Goal: Information Seeking & Learning: Learn about a topic

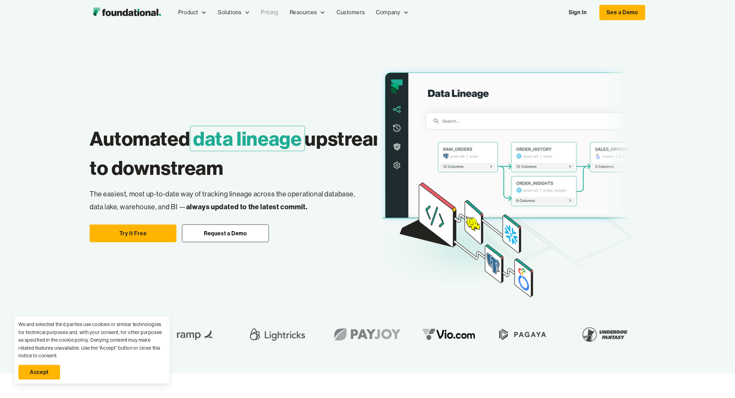
click at [264, 13] on link "Pricing" at bounding box center [270, 12] width 28 height 23
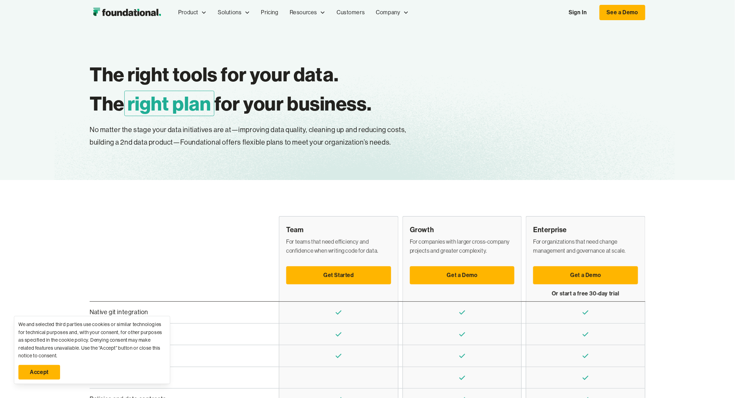
click at [143, 15] on img "home" at bounding box center [127, 13] width 75 height 14
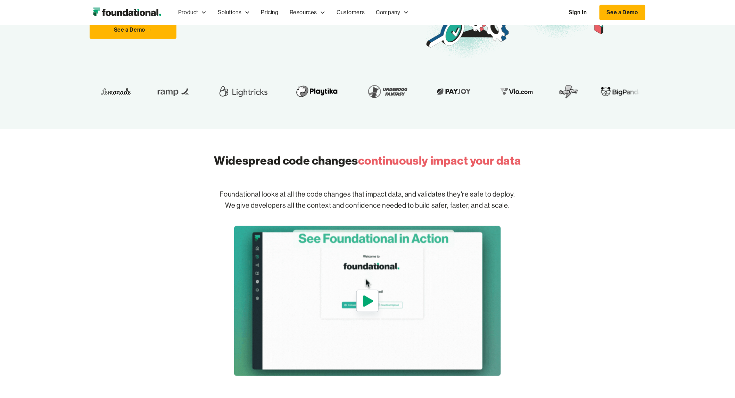
scroll to position [257, 0]
